Goal: Task Accomplishment & Management: Use online tool/utility

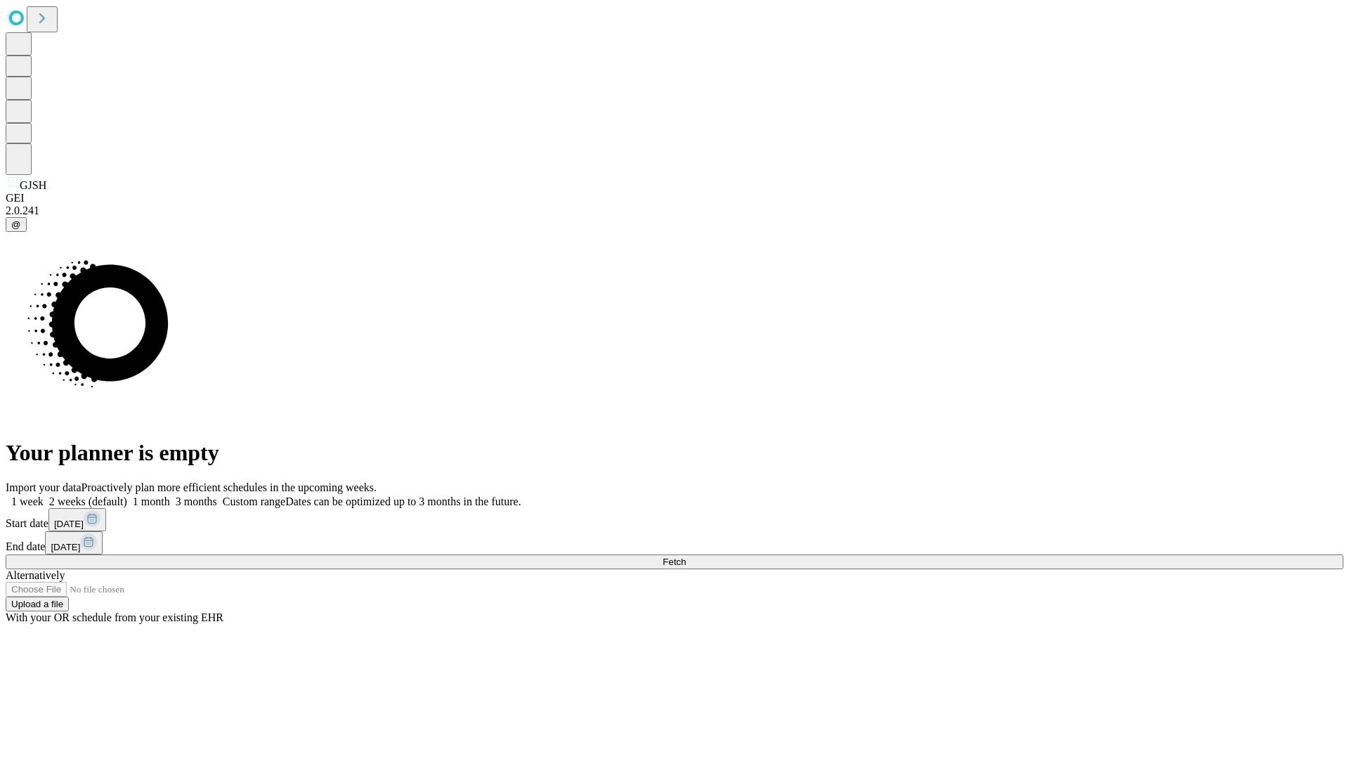
click at [686, 557] on span "Fetch" at bounding box center [674, 562] width 23 height 11
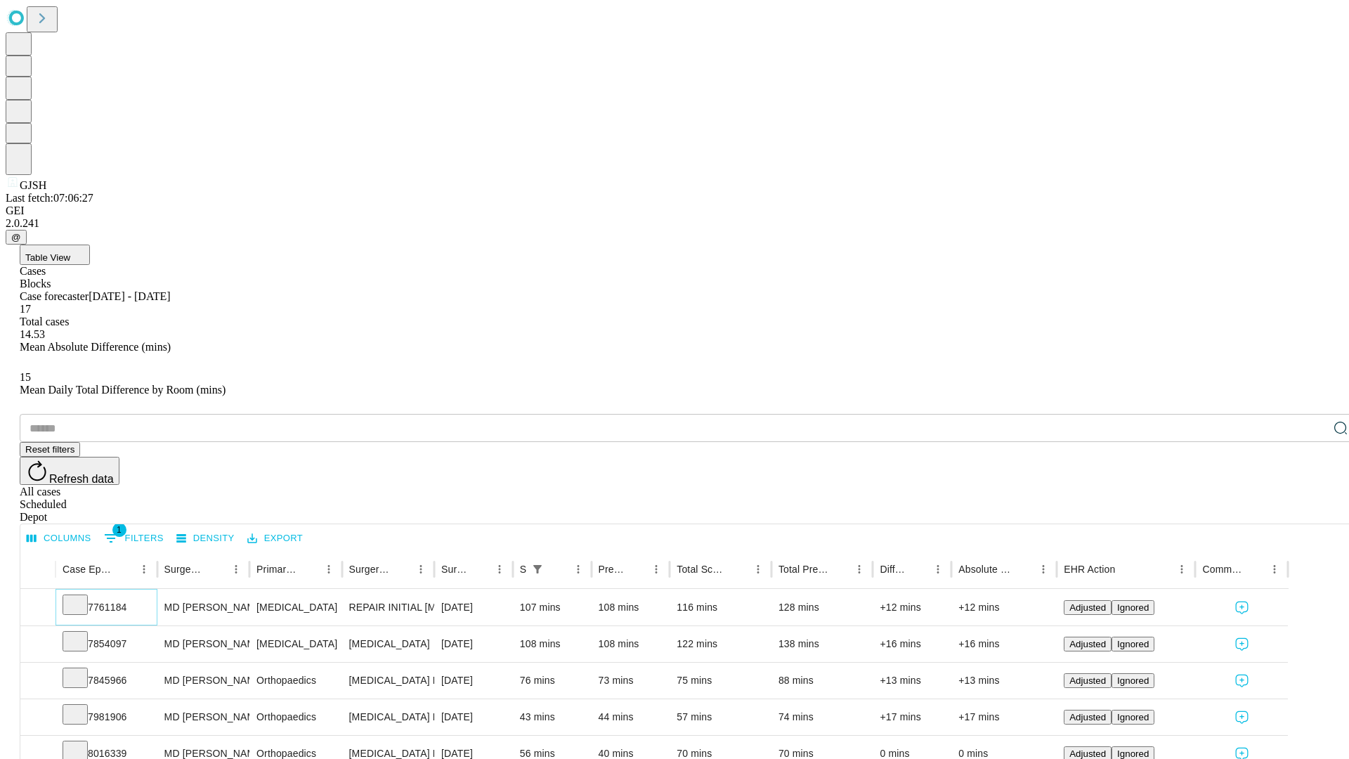
click at [82, 597] on icon at bounding box center [75, 604] width 14 height 14
